Goal: Download file/media

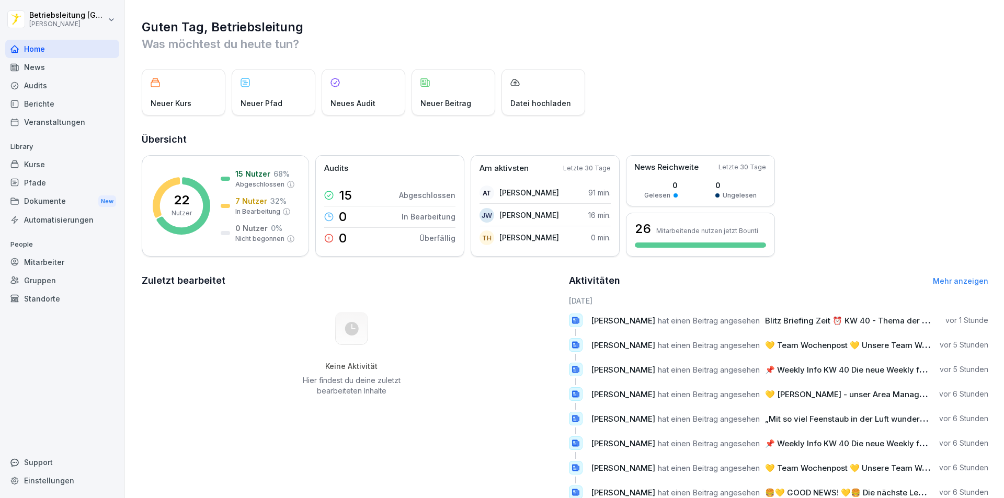
click at [35, 204] on div "Dokumente New" at bounding box center [62, 201] width 114 height 19
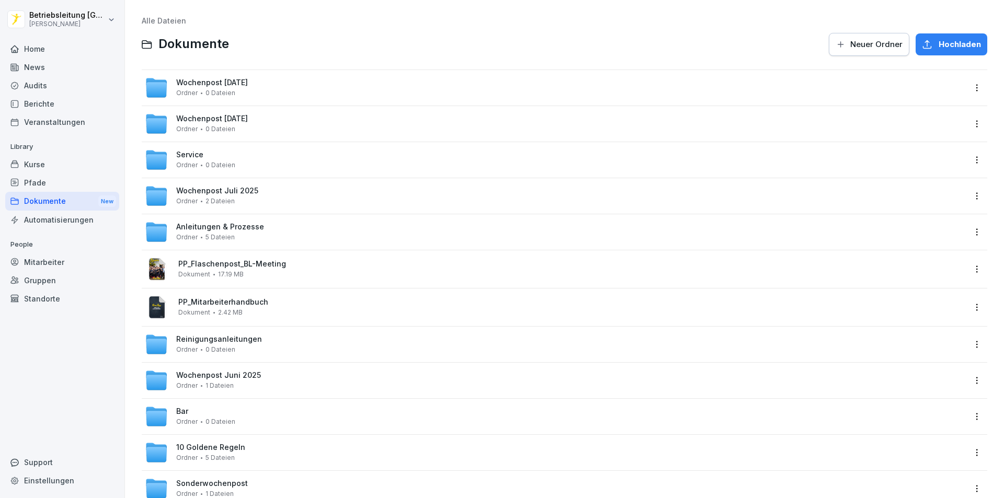
click at [211, 83] on span "Wochenpost [DATE]" at bounding box center [212, 82] width 72 height 9
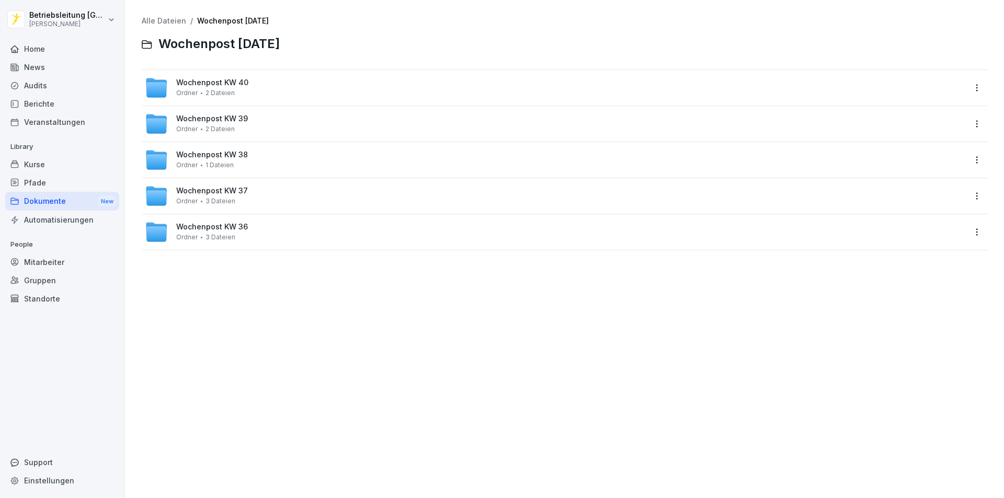
click at [211, 84] on span "Wochenpost KW 40" at bounding box center [212, 82] width 72 height 9
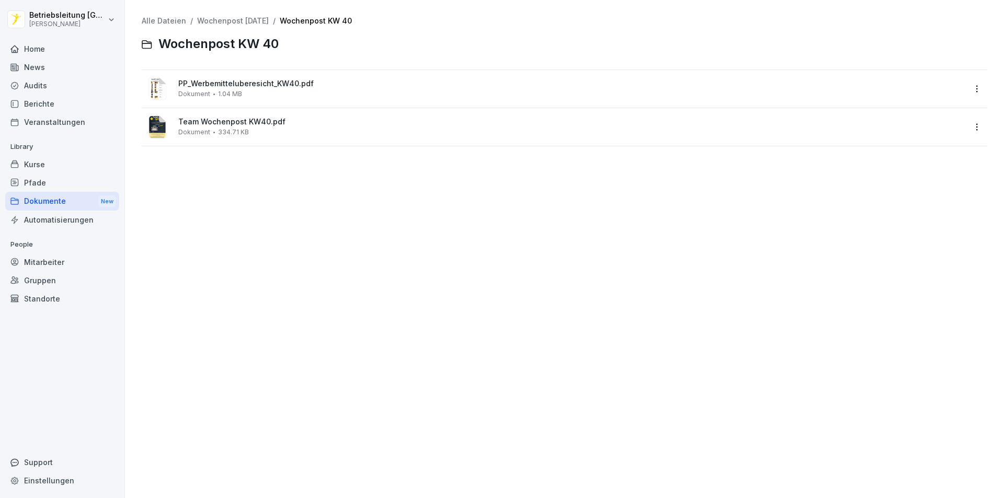
click at [204, 79] on span "PP_Werbemitteluberesicht_KW40.pdf" at bounding box center [571, 83] width 787 height 9
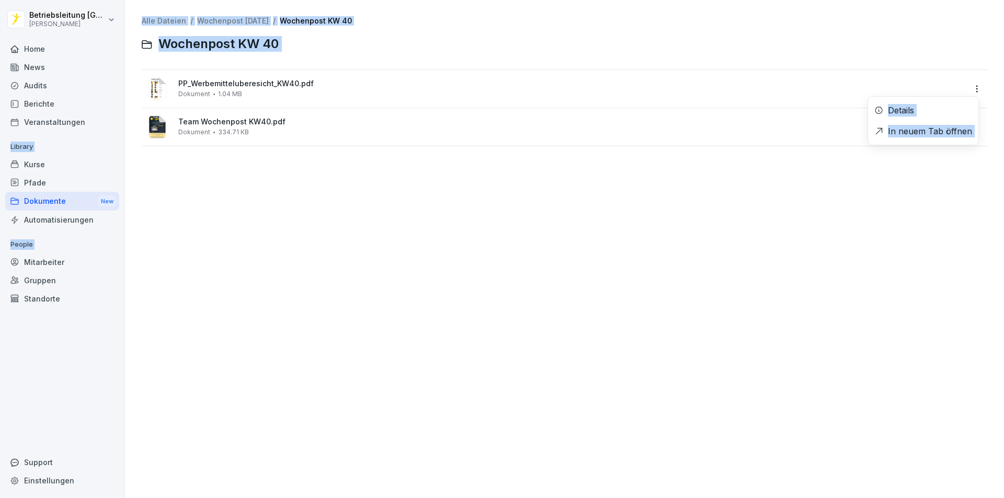
click at [967, 87] on html "Betriebsleitung [GEOGRAPHIC_DATA] [PERSON_NAME] Home News Audits Berichte Veran…" at bounding box center [502, 249] width 1004 height 498
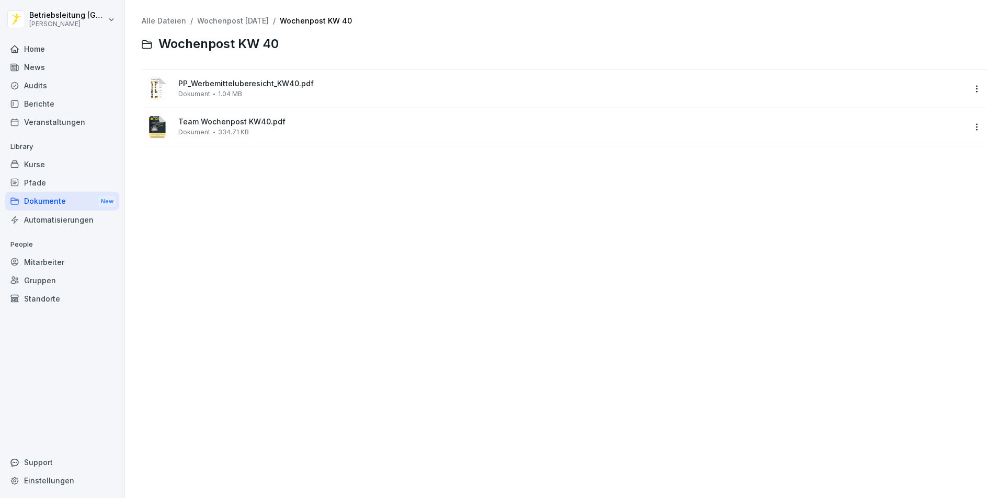
drag, startPoint x: 816, startPoint y: 162, endPoint x: 466, endPoint y: 135, distance: 350.9
click at [814, 162] on html "Betriebsleitung [GEOGRAPHIC_DATA] Pane Home News Audits Berichte Veranstaltunge…" at bounding box center [502, 249] width 1004 height 498
click at [173, 84] on div "PP_Werbemitteluberesicht_KW40.pdf Dokument 1.04 MB" at bounding box center [555, 88] width 820 height 25
click at [173, 84] on div at bounding box center [502, 249] width 1004 height 498
click at [156, 91] on image at bounding box center [158, 88] width 18 height 23
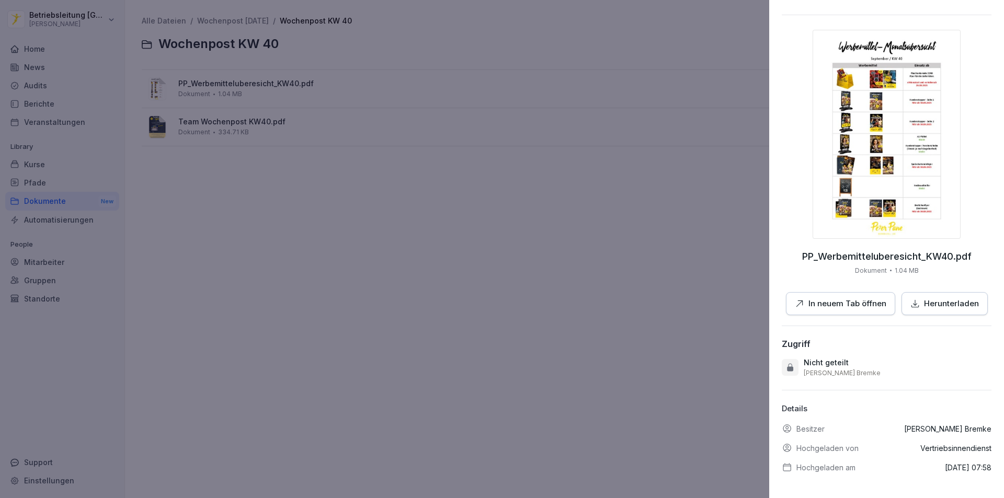
scroll to position [32, 0]
click at [224, 125] on div at bounding box center [502, 249] width 1004 height 498
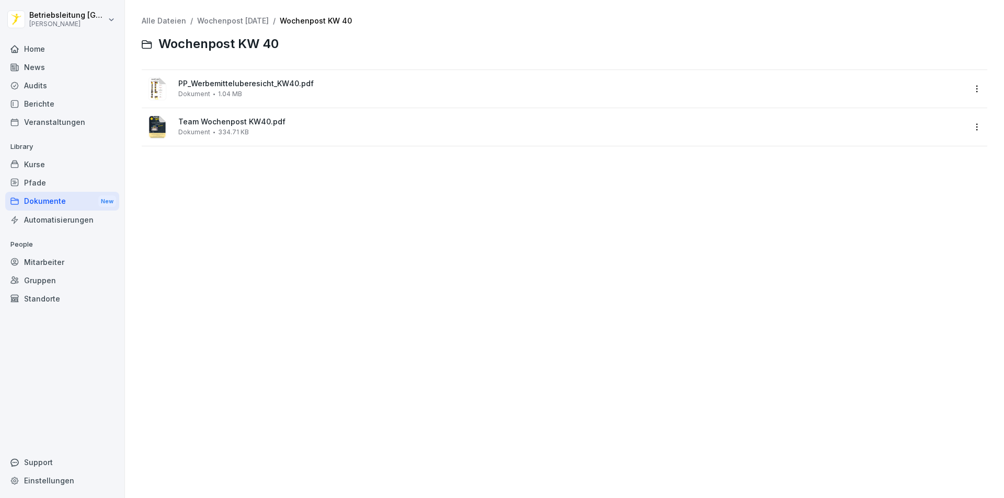
click at [226, 121] on span "Team Wochenpost KW40.pdf" at bounding box center [571, 122] width 787 height 9
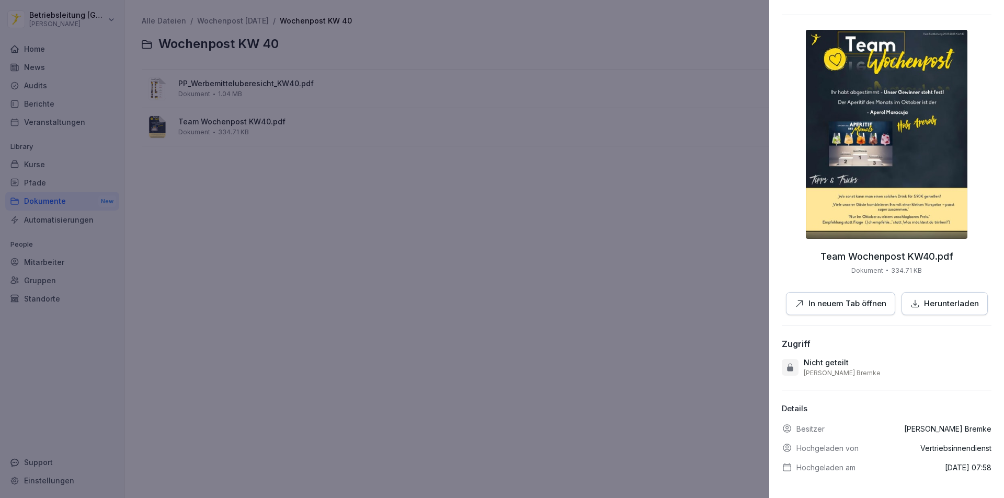
click at [932, 298] on p "Herunterladen" at bounding box center [951, 304] width 55 height 12
click at [594, 374] on div at bounding box center [502, 249] width 1004 height 498
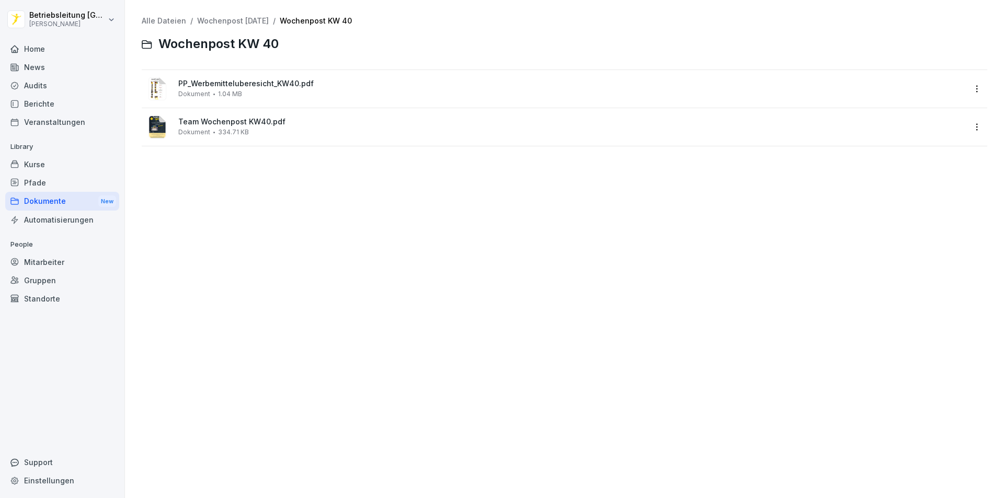
click at [41, 205] on div "Dokumente New" at bounding box center [62, 201] width 114 height 19
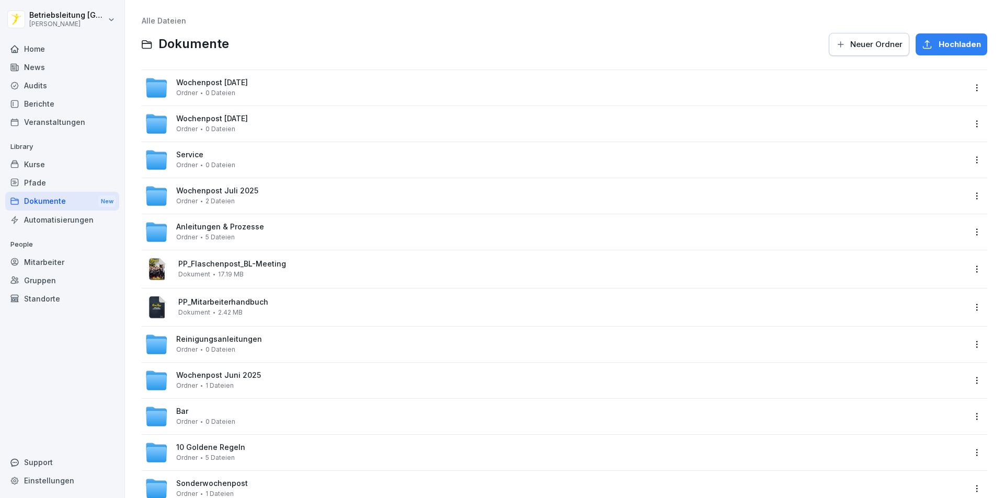
click at [189, 223] on span "Anleitungen & Prozesse" at bounding box center [220, 227] width 88 height 9
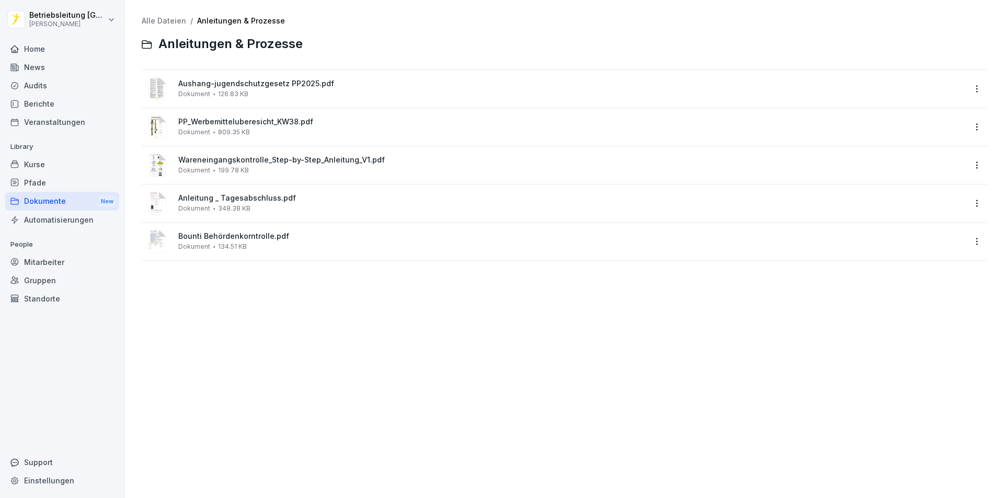
click at [31, 204] on div "Dokumente New" at bounding box center [62, 201] width 114 height 19
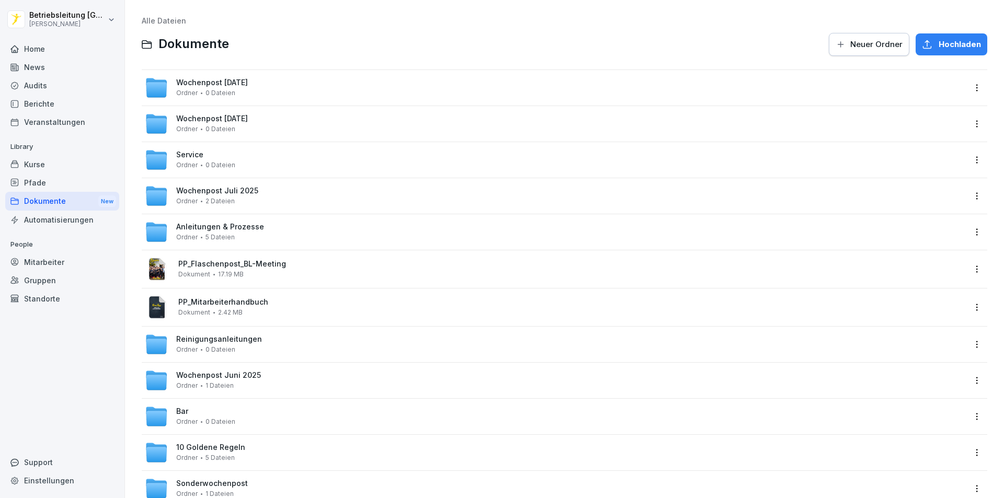
click at [248, 87] on span "Wochenpost [DATE]" at bounding box center [212, 82] width 72 height 9
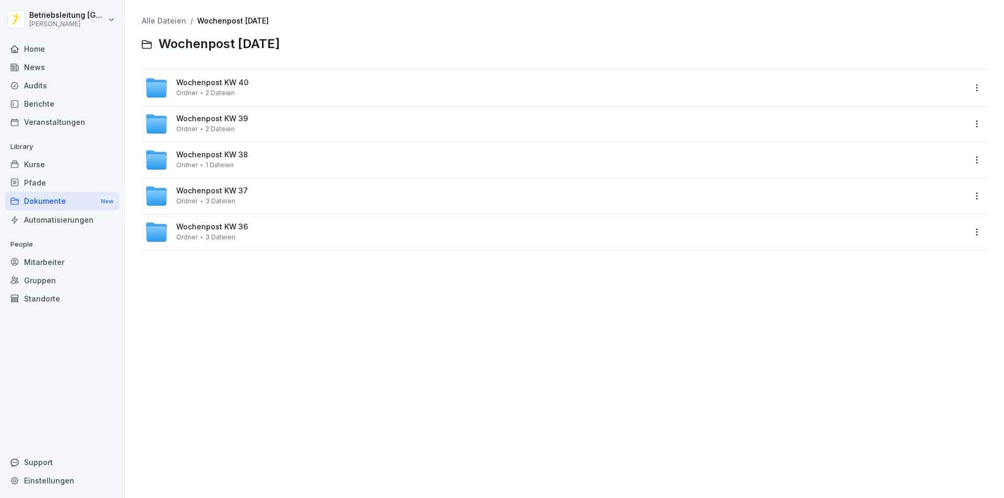
click at [189, 82] on span "Wochenpost KW 40" at bounding box center [212, 82] width 72 height 9
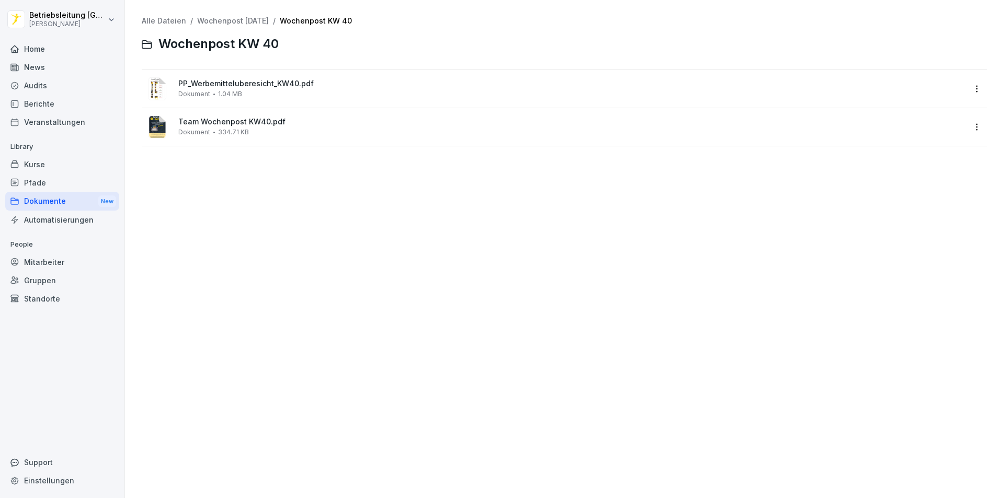
click at [210, 87] on span "PP_Werbemitteluberesicht_KW40.pdf" at bounding box center [571, 83] width 787 height 9
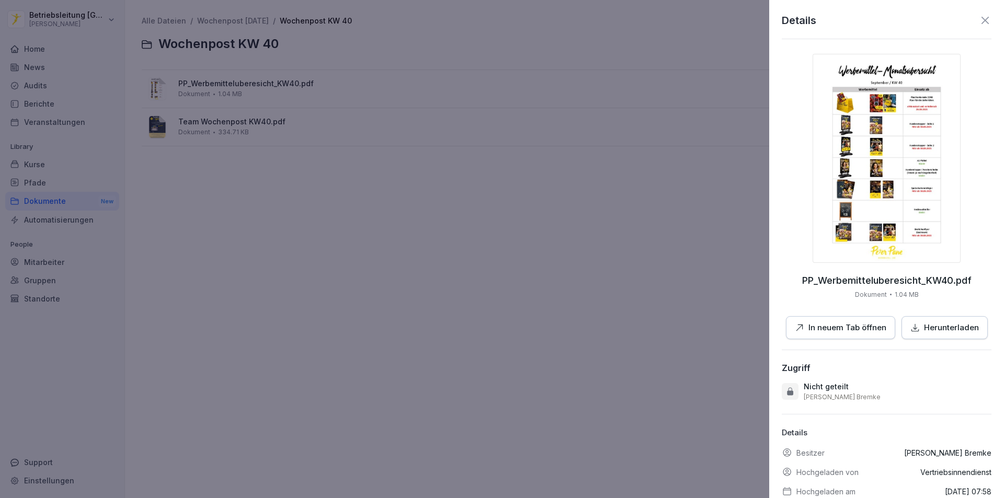
click at [941, 335] on button "Herunterladen" at bounding box center [945, 328] width 86 height 24
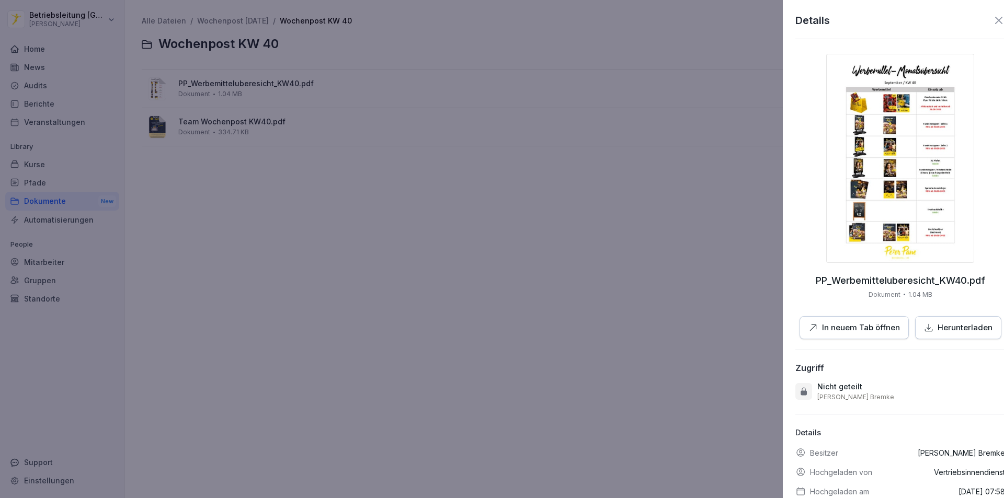
drag, startPoint x: 502, startPoint y: 333, endPoint x: 497, endPoint y: 339, distance: 7.8
click at [502, 334] on div at bounding box center [502, 249] width 1004 height 498
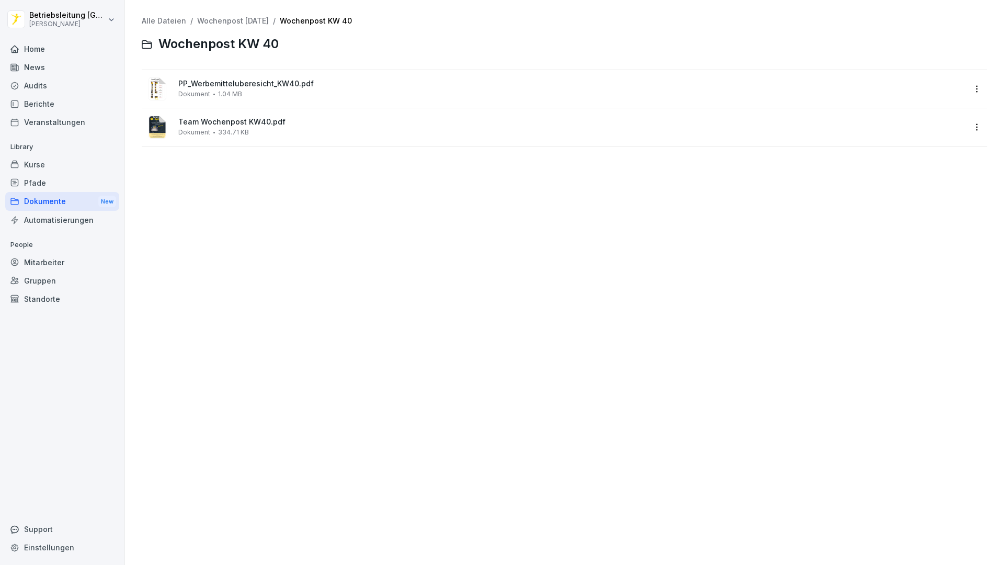
click at [62, 65] on div "News" at bounding box center [62, 67] width 114 height 18
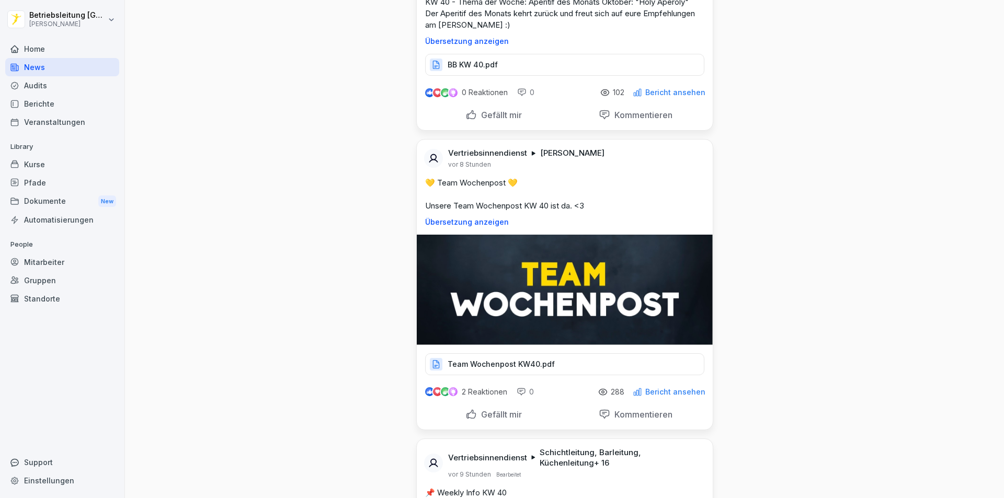
scroll to position [261, 0]
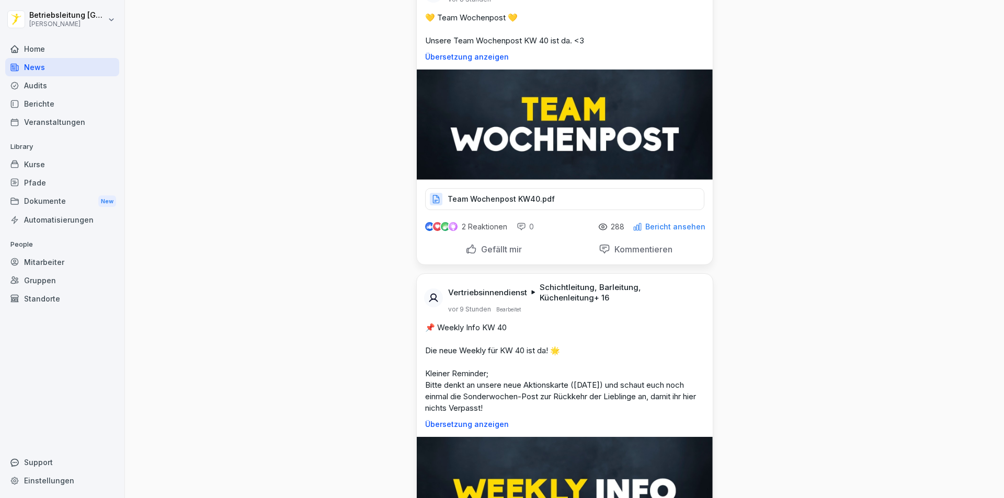
click at [495, 198] on p "Team Wochenpost KW40.pdf" at bounding box center [501, 199] width 107 height 10
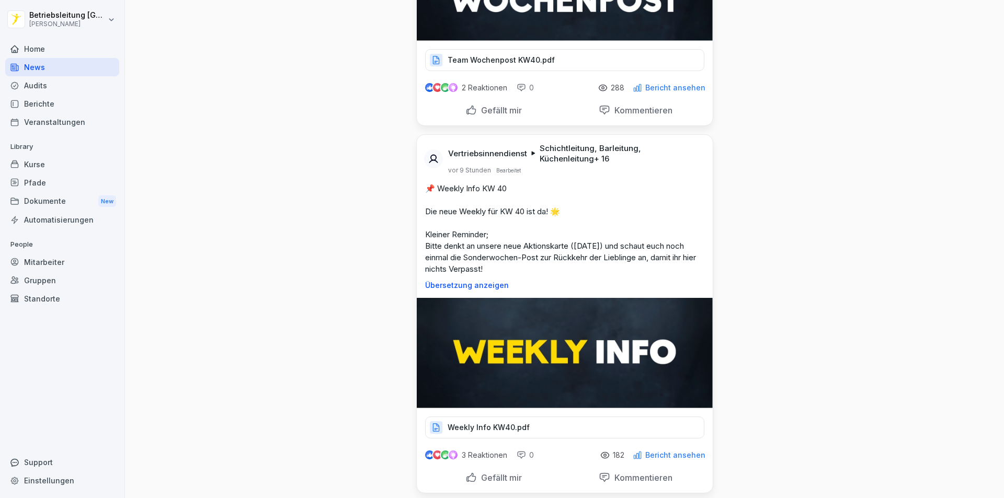
scroll to position [418, 0]
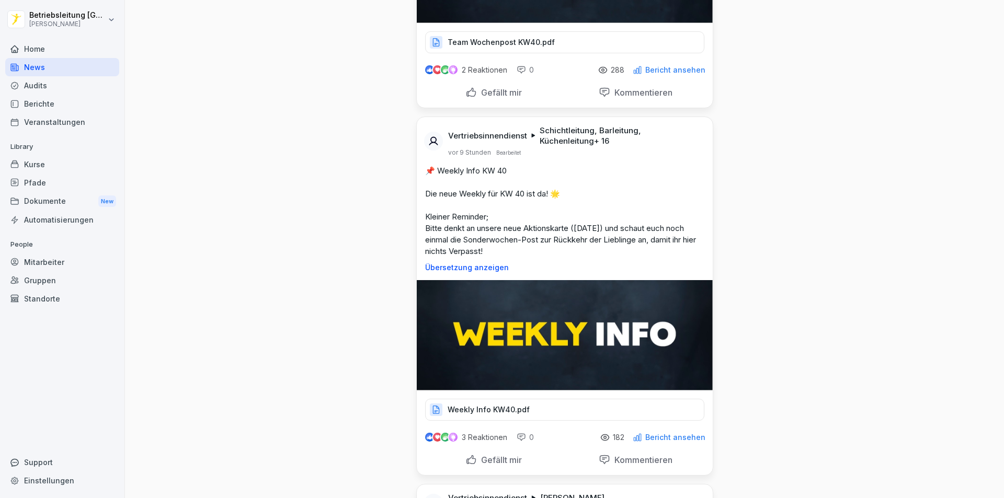
click at [486, 407] on p "Weekly Info KW40.pdf" at bounding box center [489, 410] width 82 height 10
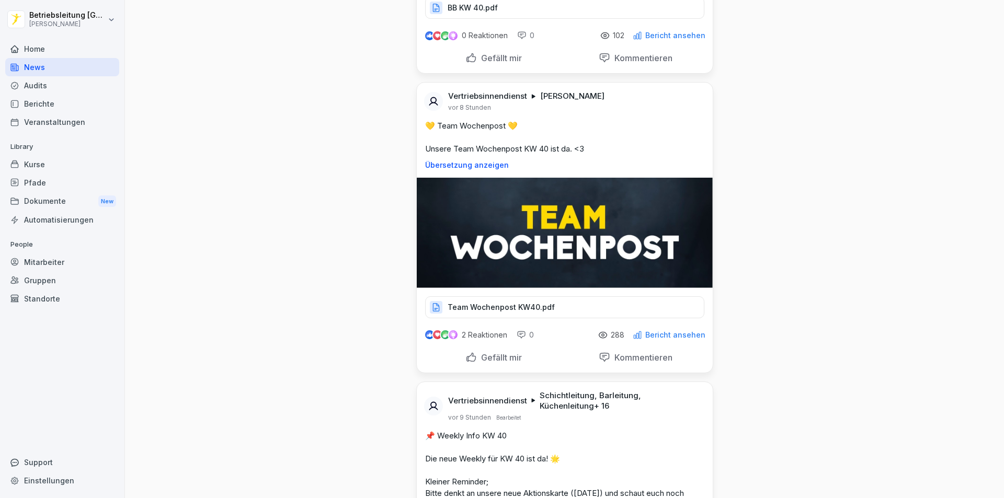
scroll to position [157, 0]
